Goal: Task Accomplishment & Management: Use online tool/utility

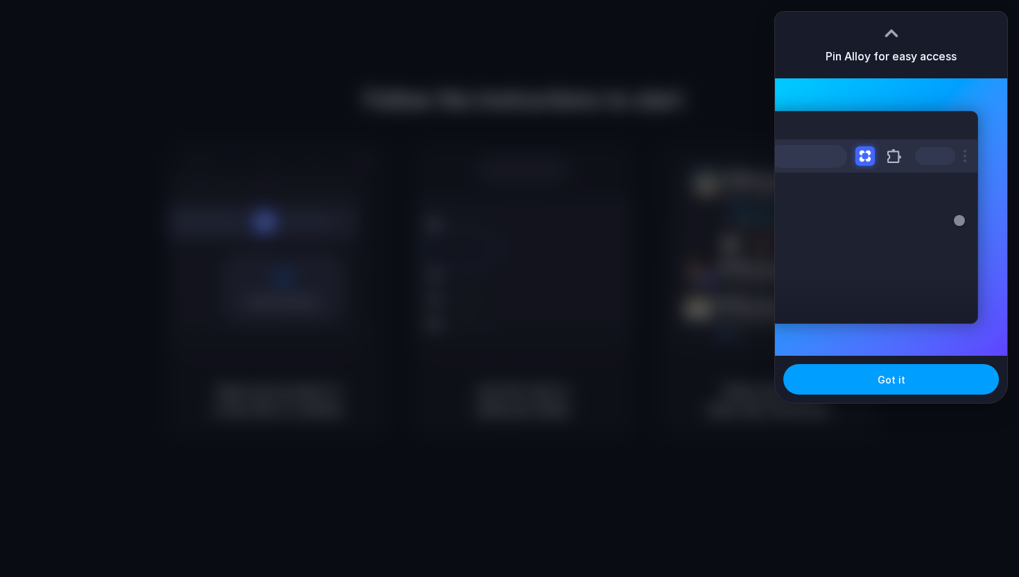
click at [843, 394] on button "Got it" at bounding box center [892, 379] width 216 height 31
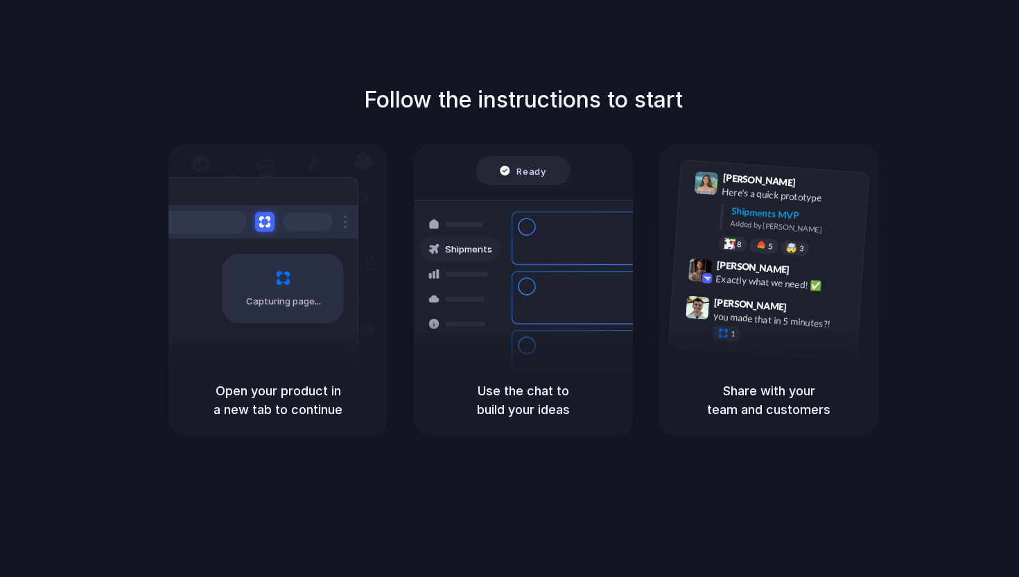
click at [510, 288] on div at bounding box center [510, 288] width 0 height 0
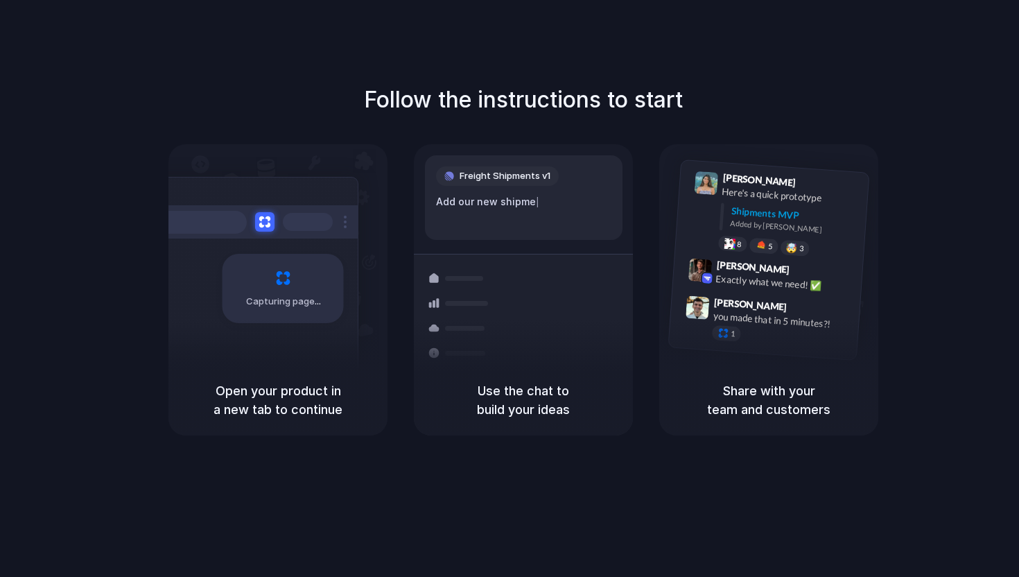
click at [510, 288] on div at bounding box center [510, 288] width 0 height 0
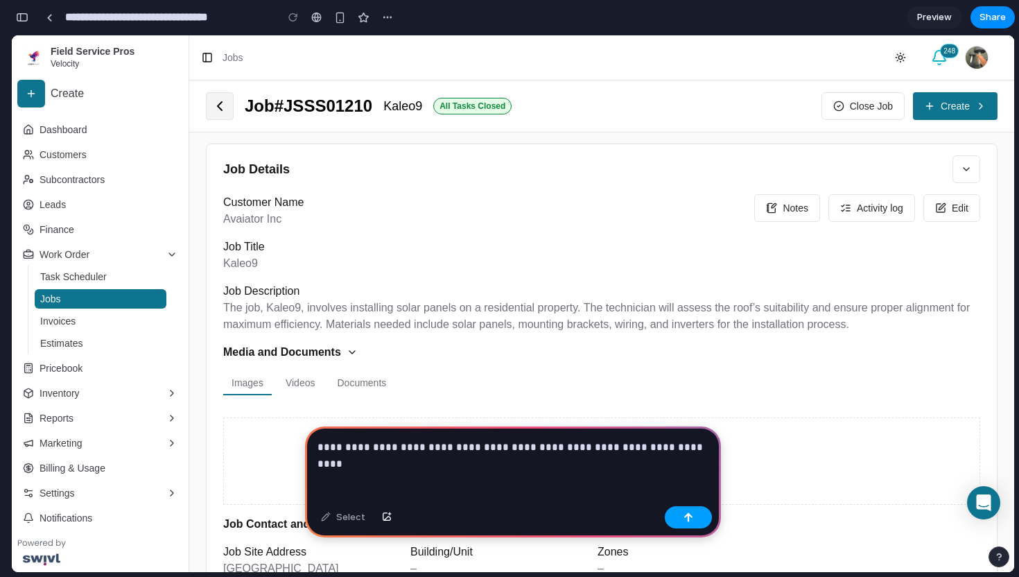
click at [691, 516] on div "button" at bounding box center [689, 517] width 10 height 10
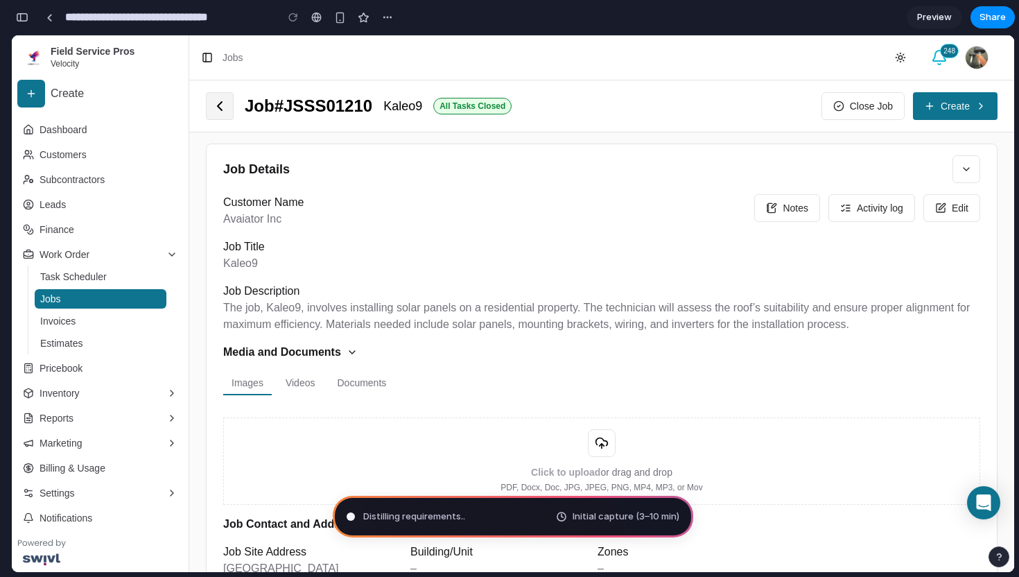
click at [356, 101] on h2 "Job #JSSS01210" at bounding box center [309, 106] width 128 height 22
click at [415, 512] on span "Distilling requirements ." at bounding box center [413, 517] width 100 height 14
click at [415, 512] on span "Distilling requirements .." at bounding box center [414, 517] width 102 height 14
click at [437, 344] on div "Media and Documents" at bounding box center [601, 352] width 757 height 17
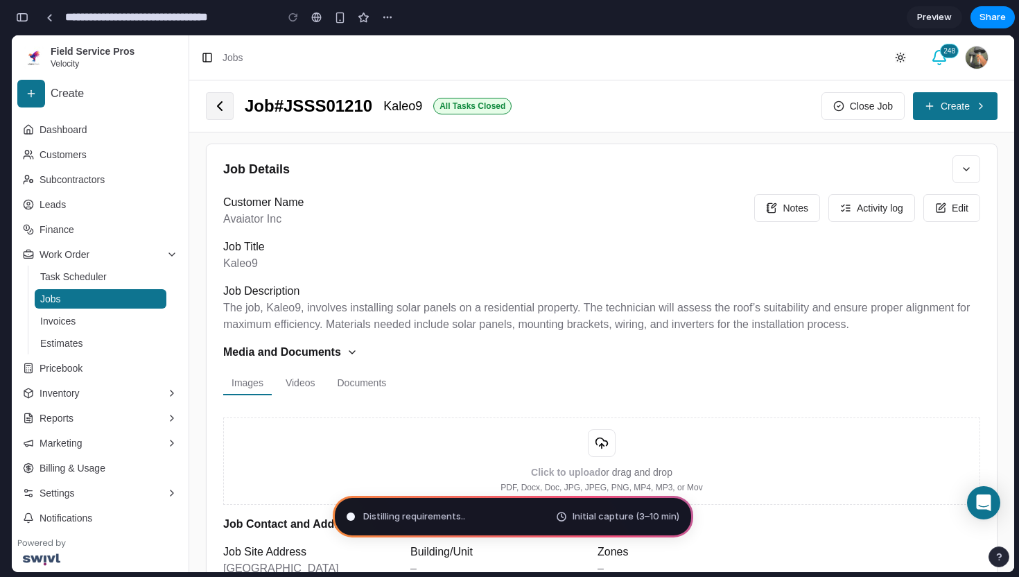
click at [437, 344] on div "Media and Documents" at bounding box center [601, 352] width 757 height 17
click at [441, 319] on div "The job, Kaleo9, involves installing solar panels on a residential property. Th…" at bounding box center [601, 316] width 757 height 33
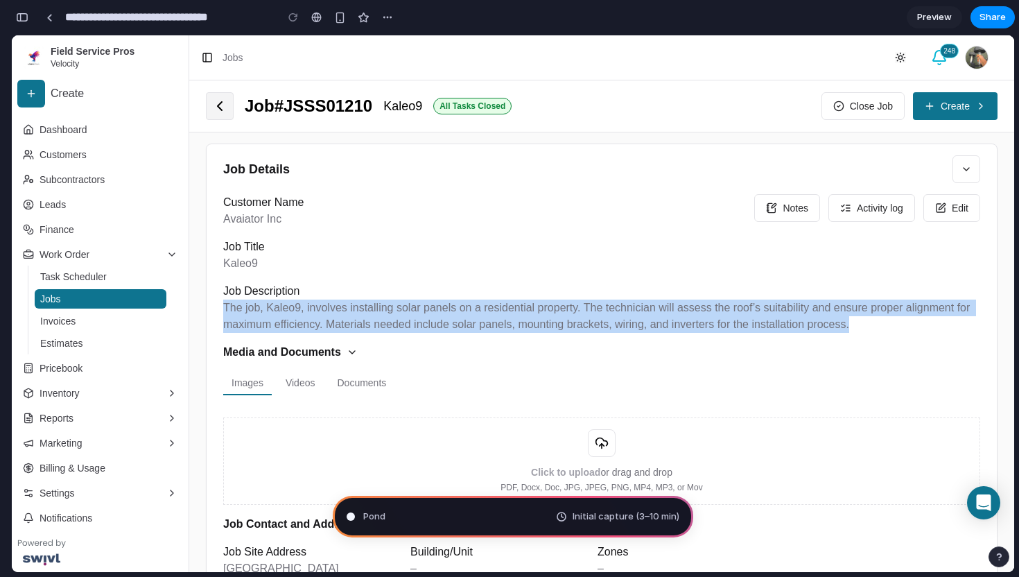
click at [441, 319] on div "The job, Kaleo9, involves installing solar panels on a residential property. Th…" at bounding box center [601, 316] width 757 height 33
click at [574, 519] on span "Initial capture (3–10 min)" at bounding box center [626, 517] width 107 height 14
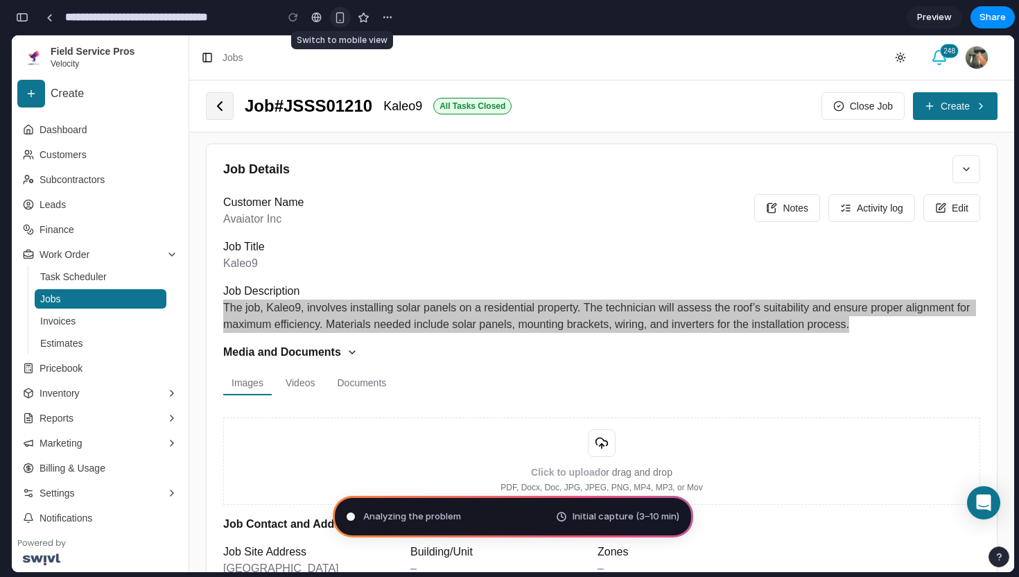
click at [347, 17] on button "button" at bounding box center [340, 17] width 21 height 21
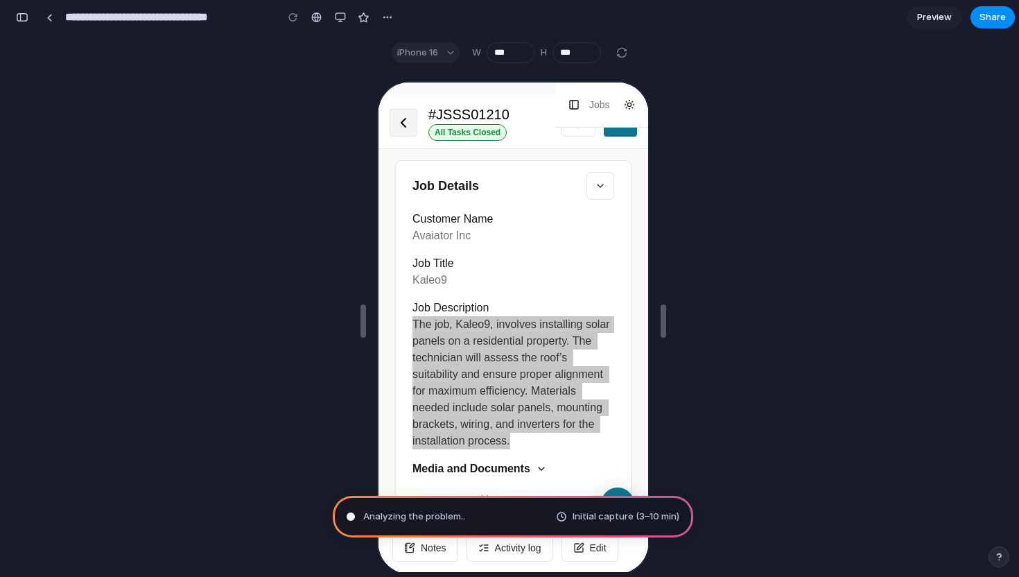
scroll to position [32, 0]
click at [339, 21] on div "button" at bounding box center [340, 17] width 11 height 11
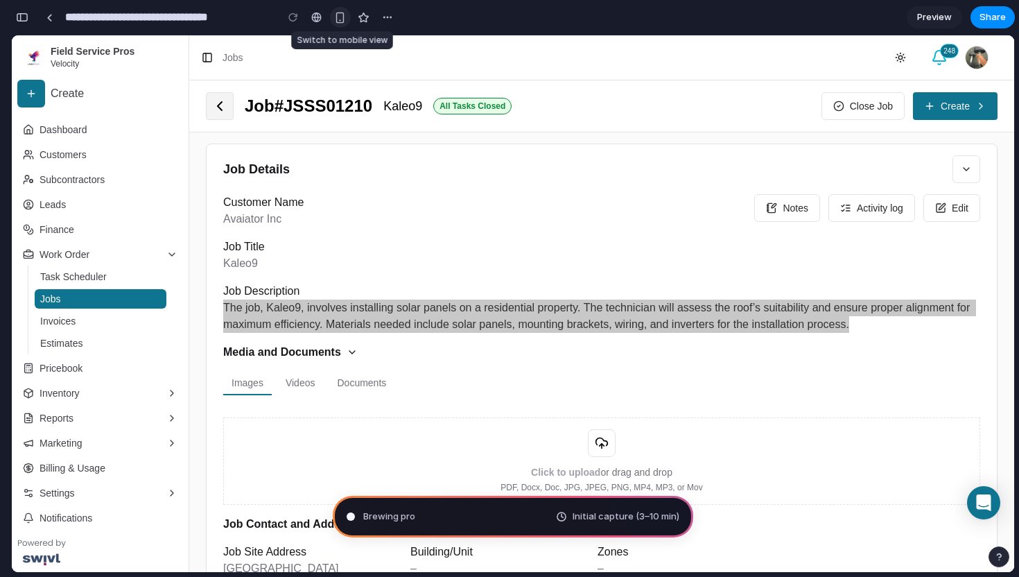
scroll to position [0, 0]
click at [293, 18] on div at bounding box center [293, 17] width 21 height 21
click at [386, 13] on div "button" at bounding box center [387, 17] width 11 height 11
click at [287, 17] on div at bounding box center [293, 17] width 21 height 21
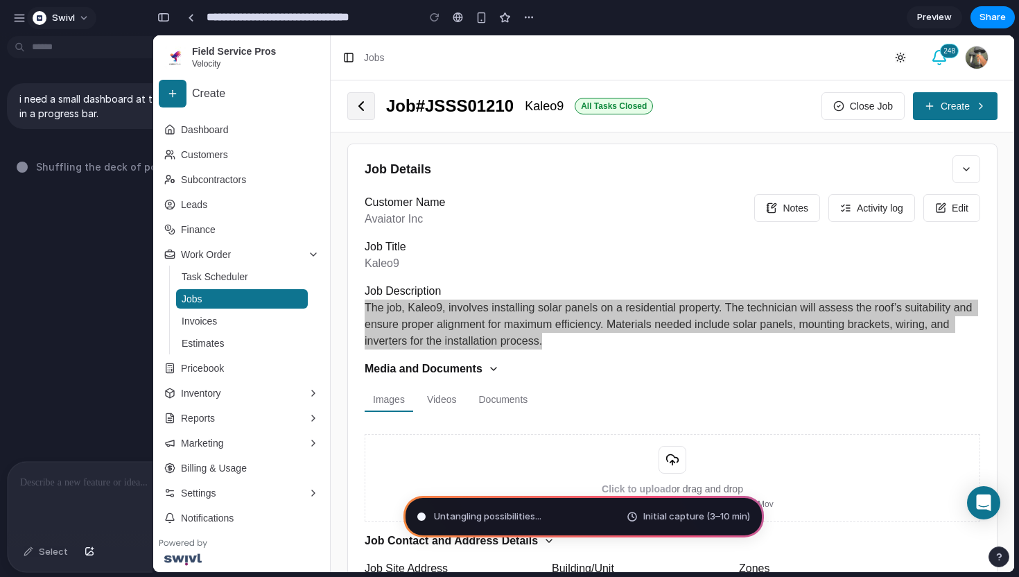
click at [67, 20] on span "Swivl" at bounding box center [63, 18] width 23 height 14
type input "**********"
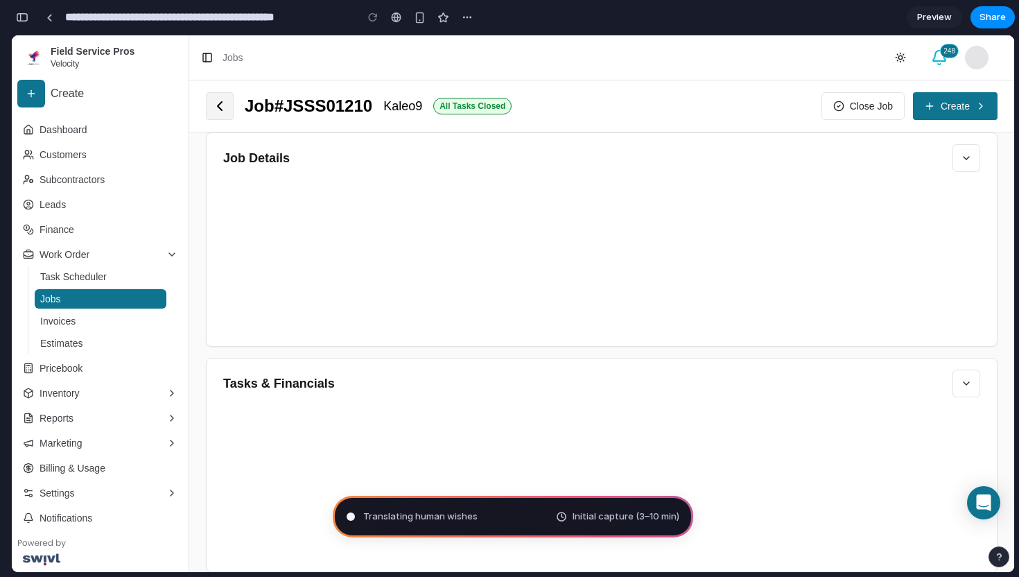
click at [187, 95] on div "Settings Invite members Change theme Sign out" at bounding box center [509, 288] width 1019 height 577
click at [966, 164] on button "button" at bounding box center [967, 158] width 28 height 28
click at [466, 21] on div "button" at bounding box center [467, 17] width 11 height 11
click at [420, 21] on div "Duplicate Delete" at bounding box center [509, 288] width 1019 height 577
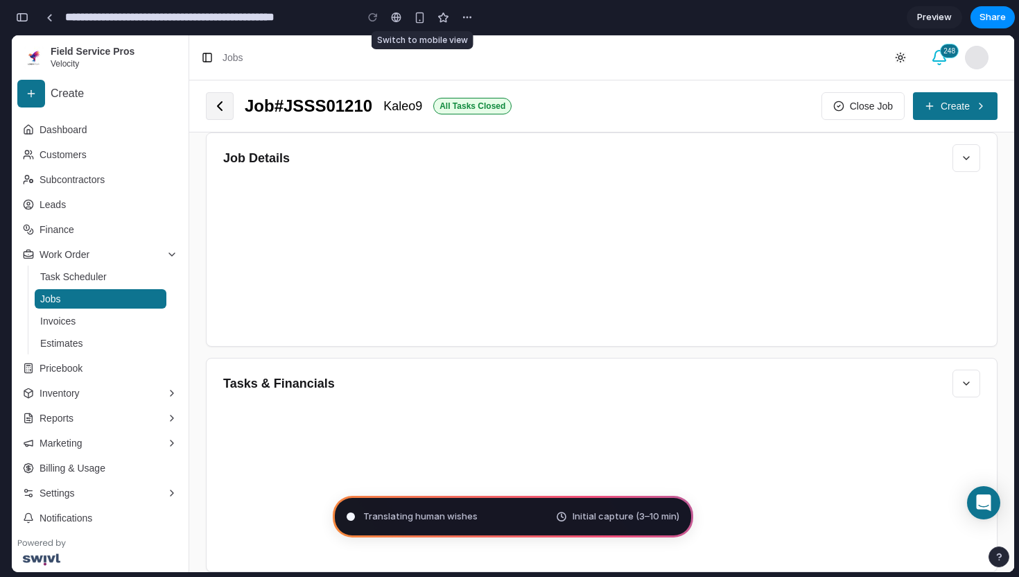
click at [420, 21] on div "button" at bounding box center [420, 18] width 12 height 12
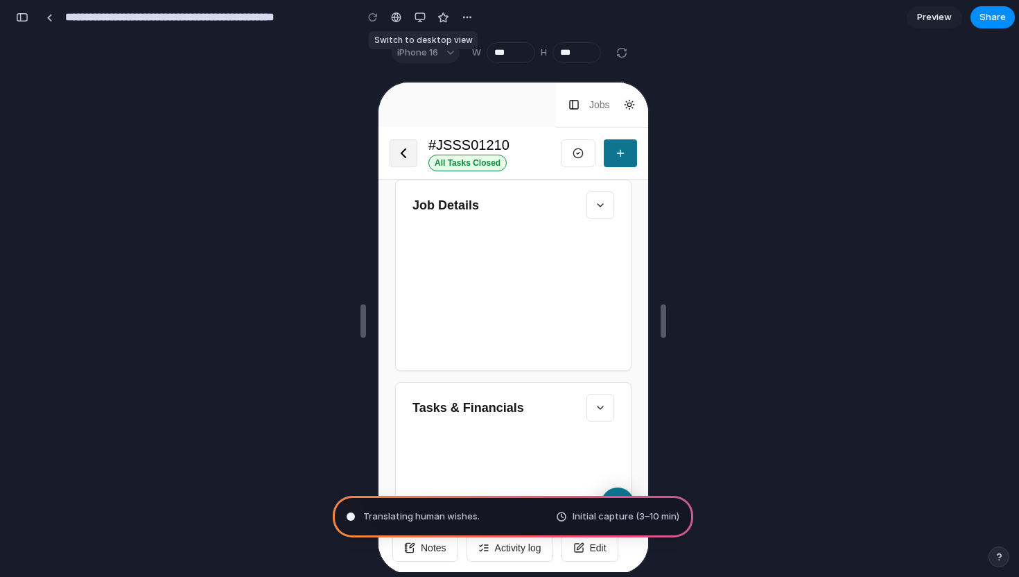
click at [420, 21] on div "button" at bounding box center [420, 17] width 11 height 11
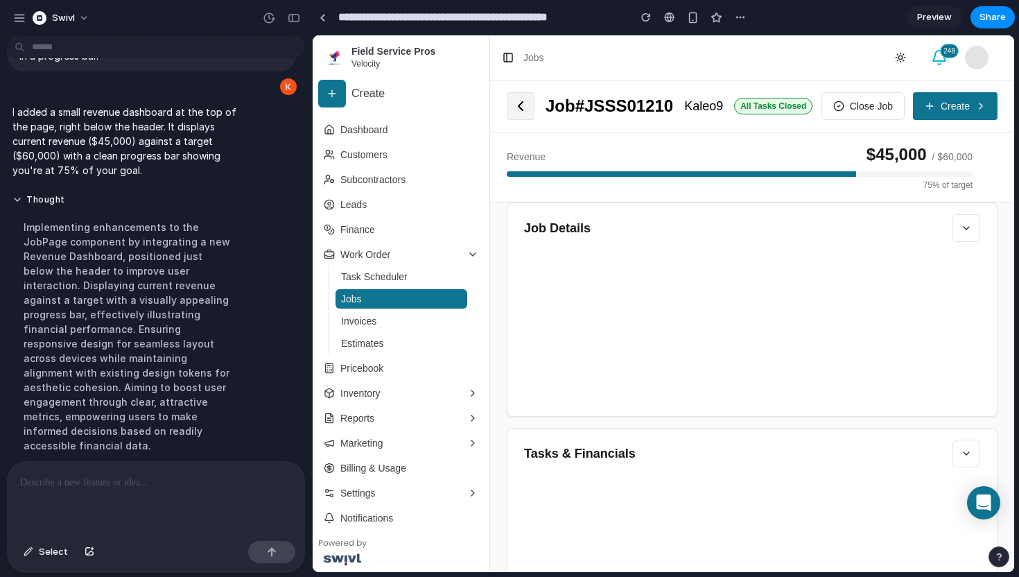
click at [965, 237] on button "button" at bounding box center [967, 228] width 28 height 28
click at [949, 107] on span "Create" at bounding box center [955, 106] width 29 height 14
click at [376, 320] on span "Invoices" at bounding box center [358, 321] width 35 height 14
click at [384, 287] on ul "Task Scheduler Jobs Invoices Estimates" at bounding box center [402, 310] width 146 height 89
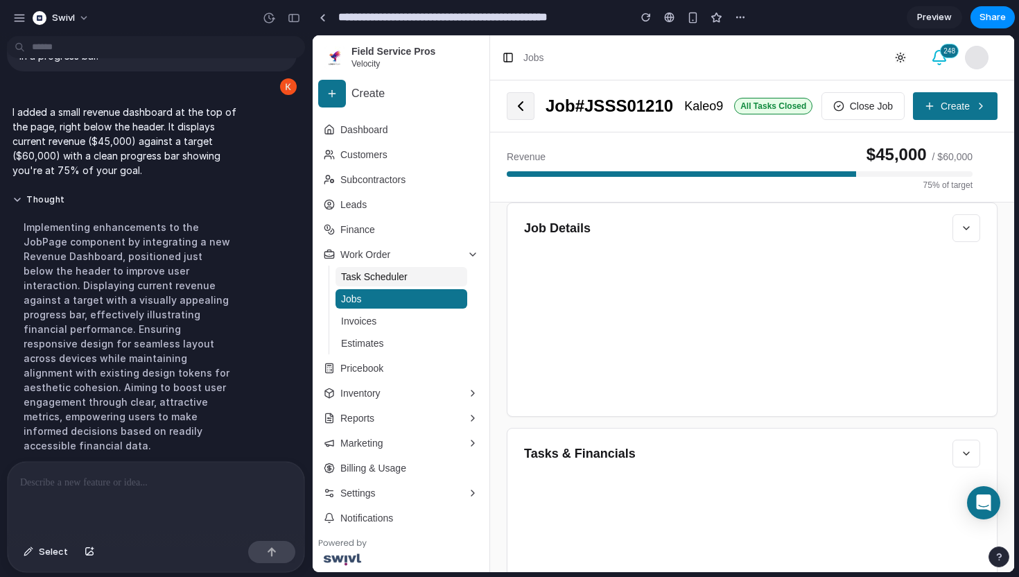
click at [384, 279] on span "Task Scheduler" at bounding box center [374, 277] width 67 height 14
click at [524, 110] on icon at bounding box center [520, 106] width 17 height 17
click at [58, 14] on span "Swivl" at bounding box center [63, 18] width 23 height 14
click at [13, 21] on div "button" at bounding box center [19, 18] width 12 height 12
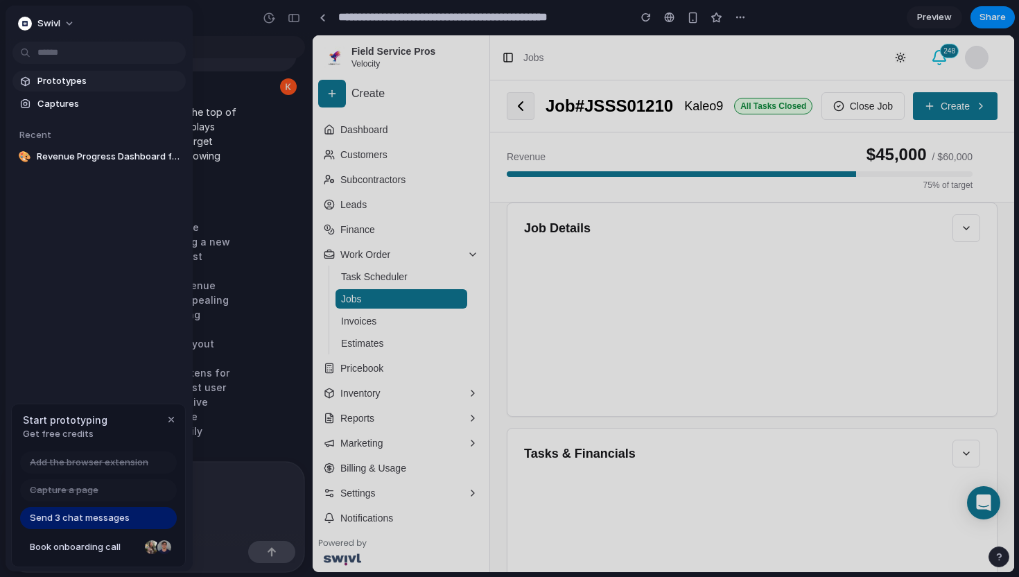
click at [46, 76] on span "Prototypes" at bounding box center [108, 81] width 143 height 14
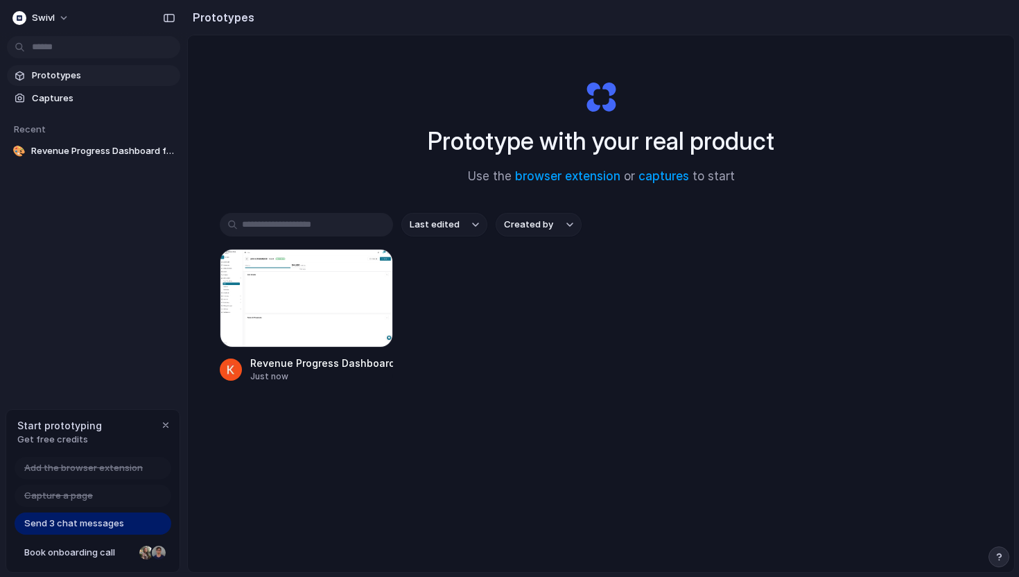
click at [123, 526] on div "Send 3 chat messages" at bounding box center [93, 523] width 157 height 22
click at [160, 427] on div "button" at bounding box center [165, 425] width 11 height 11
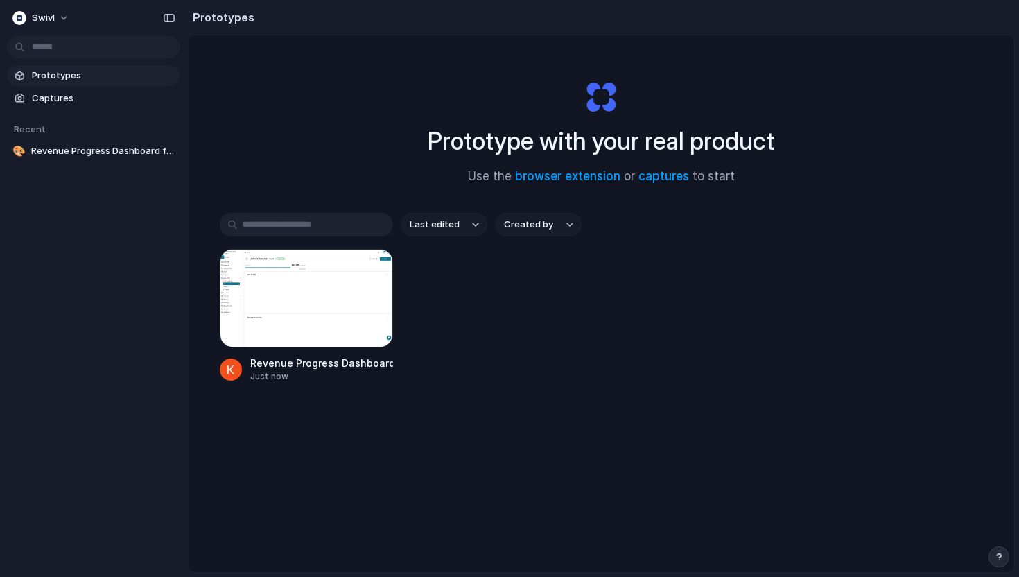
click at [996, 554] on div "button" at bounding box center [999, 557] width 10 height 10
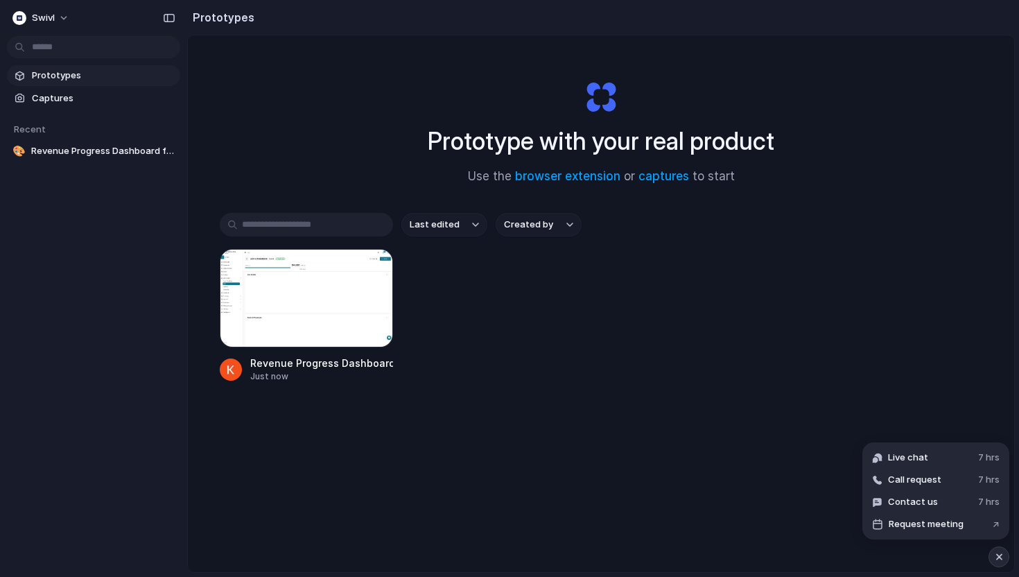
drag, startPoint x: 944, startPoint y: 532, endPoint x: 705, endPoint y: 538, distance: 238.6
click at [705, 538] on div "Swivl Prototypes Captures Recent 🎨 Revenue Progress Dashboard for Swivl Job JSS…" at bounding box center [509, 288] width 1019 height 577
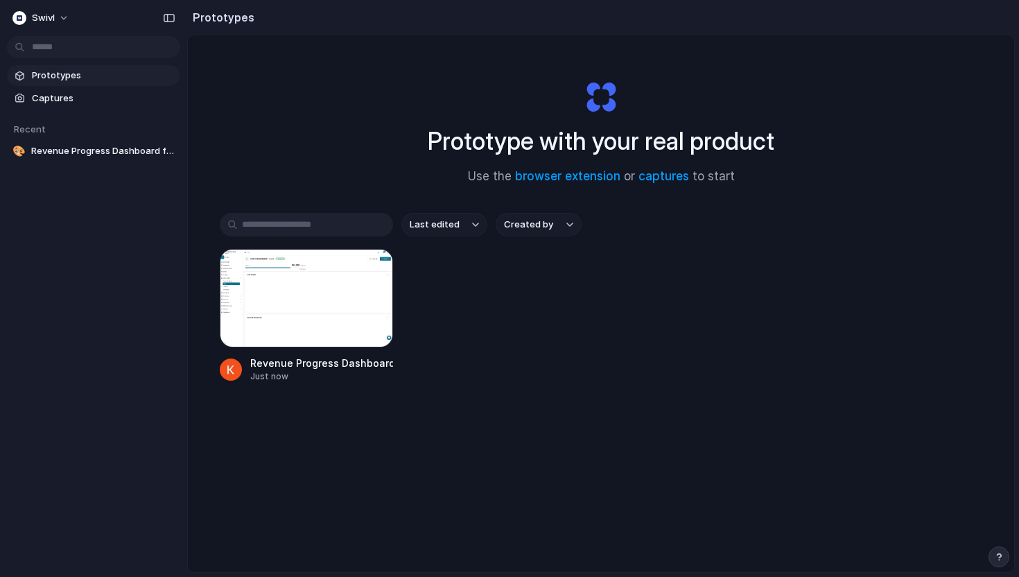
click at [705, 538] on div "Prototype with your real product Use the browser extension or captures to start…" at bounding box center [601, 340] width 827 height 610
